Goal: Task Accomplishment & Management: Use online tool/utility

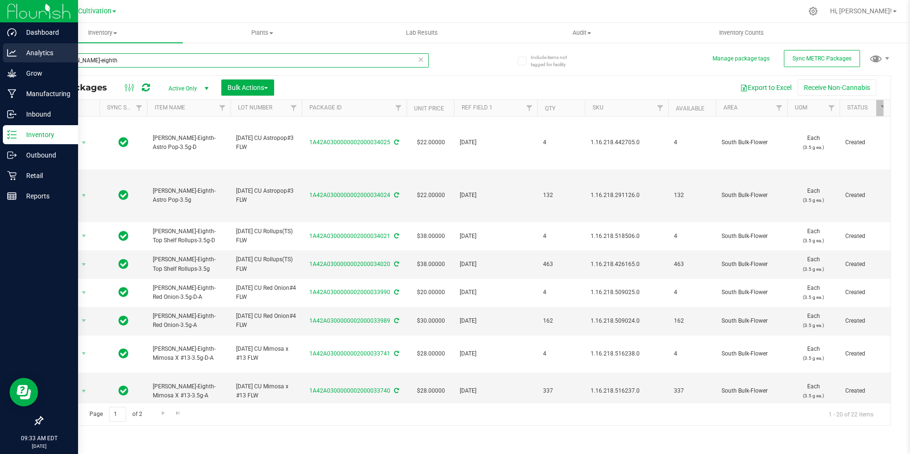
drag, startPoint x: 100, startPoint y: 57, endPoint x: 1, endPoint y: 49, distance: 99.8
click at [11, 51] on div "Dashboard Analytics Grow Manufacturing Inbound Inventory Outbound Retail Report…" at bounding box center [455, 227] width 910 height 454
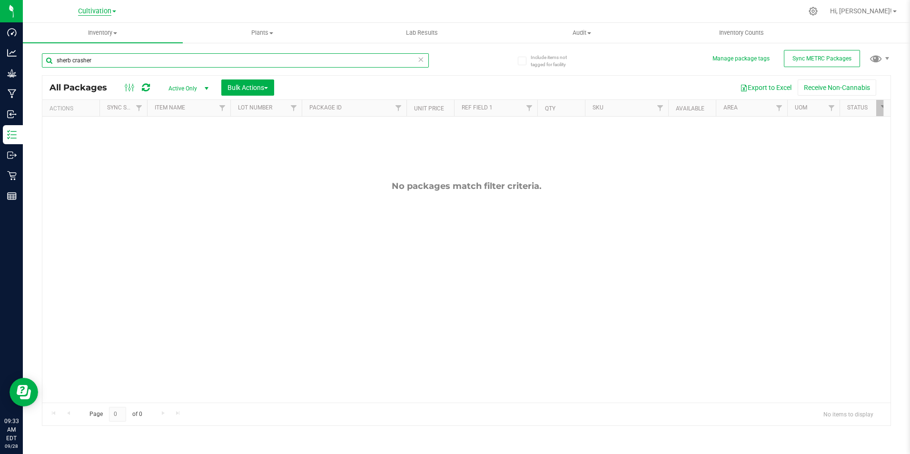
type input "sherb crasher"
click at [100, 10] on span "Cultivation" at bounding box center [94, 11] width 33 height 9
click at [67, 53] on link "Retail" at bounding box center [97, 58] width 139 height 13
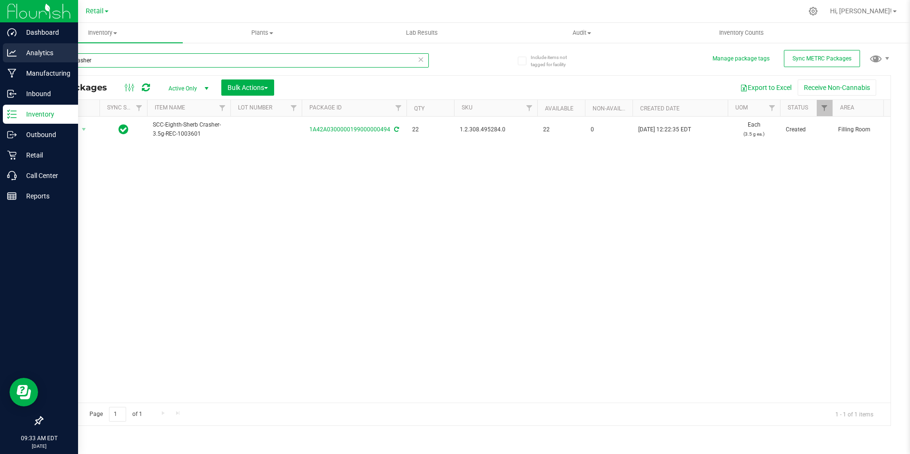
drag, startPoint x: 111, startPoint y: 56, endPoint x: 1, endPoint y: 50, distance: 109.7
click at [31, 56] on div "Include items not tagged for facility Manage package tags Sync METRC Packages s…" at bounding box center [466, 187] width 887 height 290
type input "i"
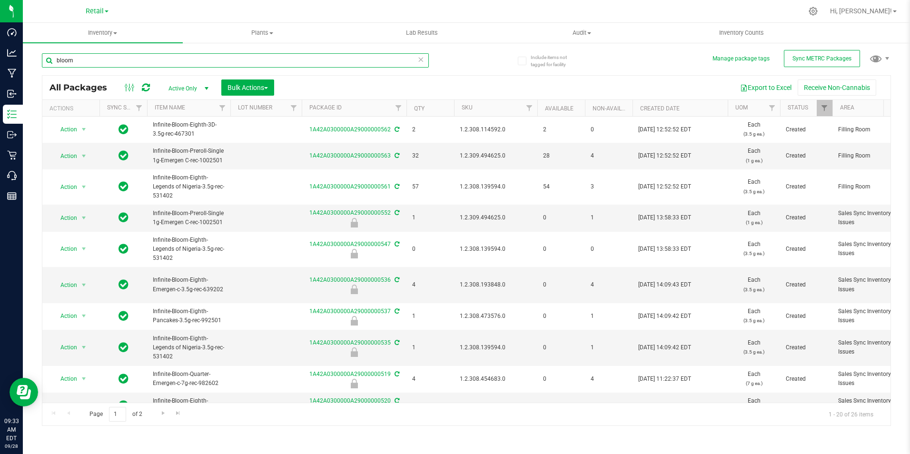
type input "bloom"
